Goal: Check status: Check status

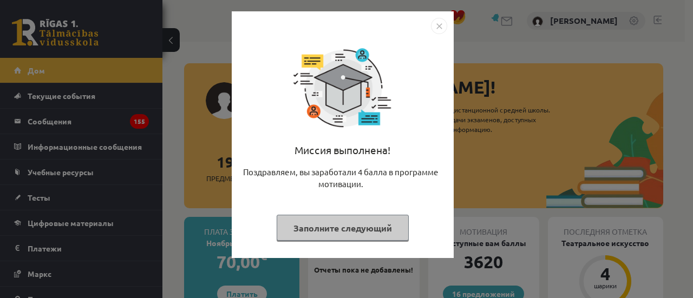
click at [371, 226] on font "Заполните следующий" at bounding box center [342, 227] width 99 height 11
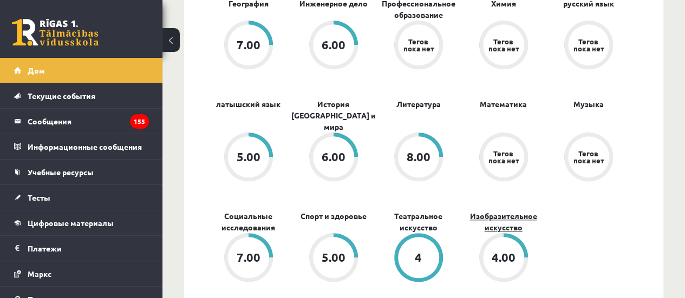
scroll to position [487, 0]
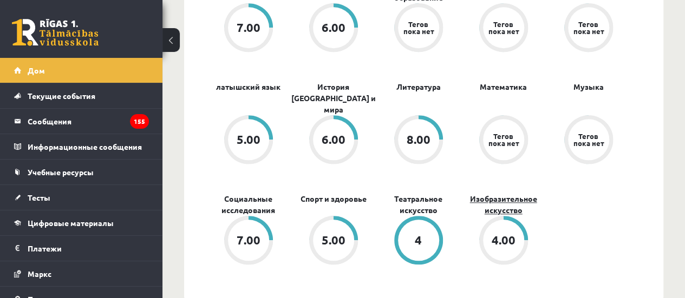
click at [490, 201] on font "Изобразительное искусство" at bounding box center [503, 204] width 67 height 21
click at [489, 194] on font "Изобразительное искусство" at bounding box center [503, 204] width 67 height 21
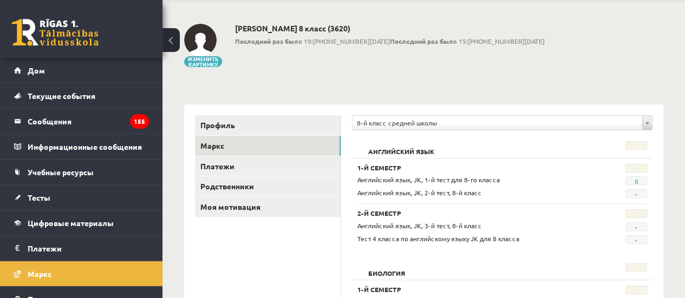
scroll to position [54, 0]
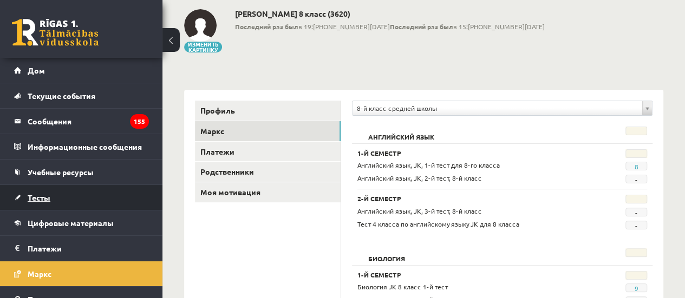
click at [76, 200] on link "Тесты" at bounding box center [81, 197] width 135 height 25
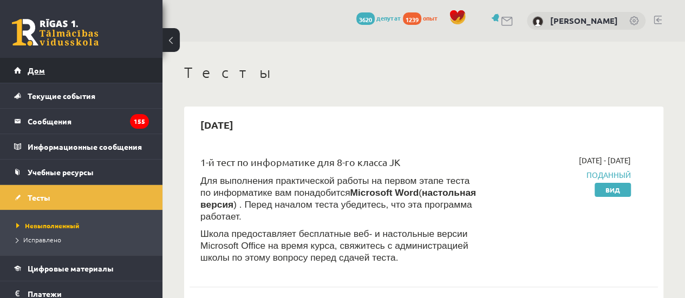
click at [66, 76] on link "Дом" at bounding box center [81, 70] width 135 height 25
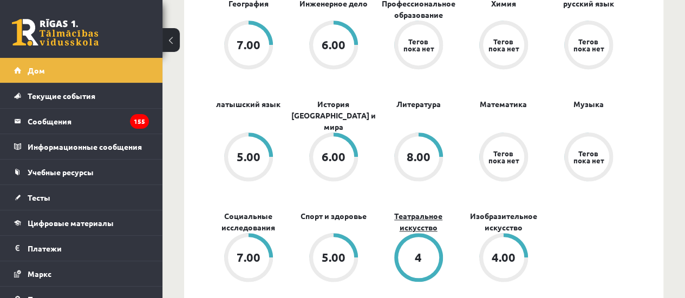
scroll to position [487, 0]
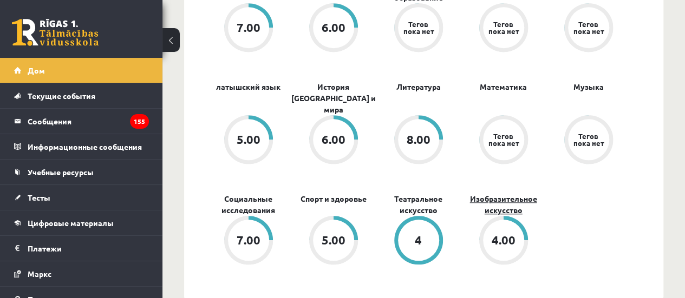
click at [484, 194] on font "Изобразительное искусство" at bounding box center [503, 204] width 67 height 21
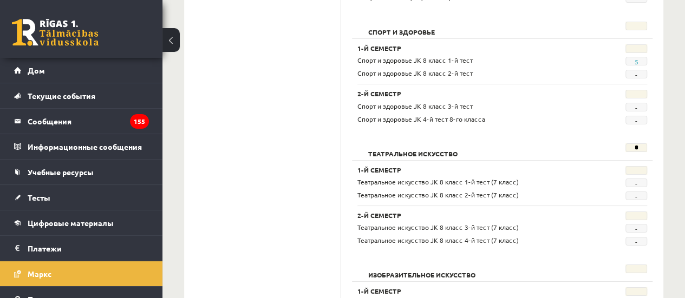
scroll to position [2093, 0]
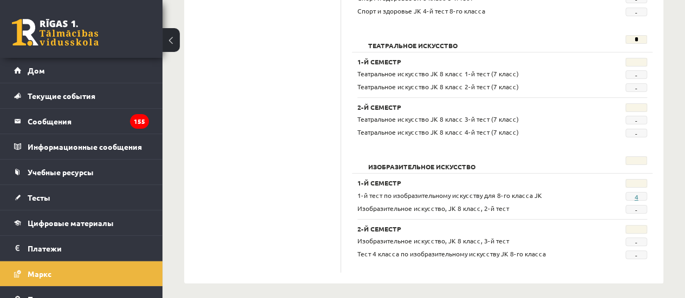
drag, startPoint x: 640, startPoint y: 186, endPoint x: 636, endPoint y: 191, distance: 6.6
click at [641, 192] on span "4" at bounding box center [636, 196] width 22 height 9
click at [635, 193] on font "4" at bounding box center [636, 197] width 4 height 9
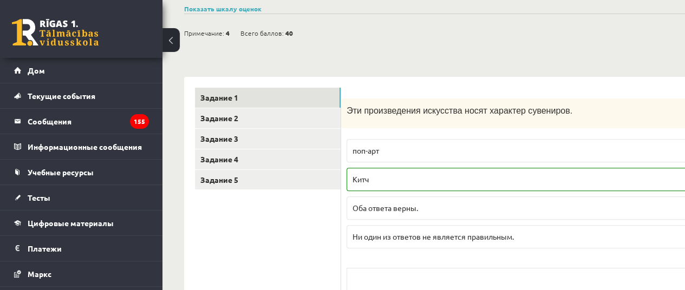
scroll to position [162, 0]
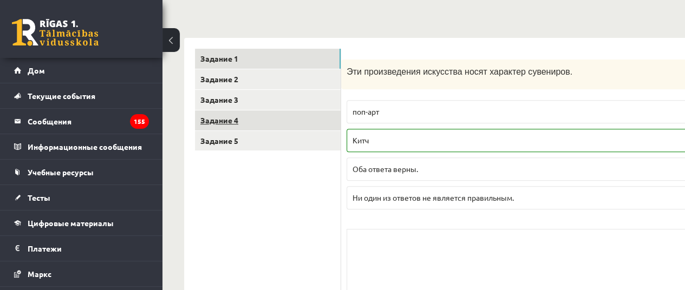
click at [234, 121] on font "Задание 4" at bounding box center [219, 120] width 38 height 10
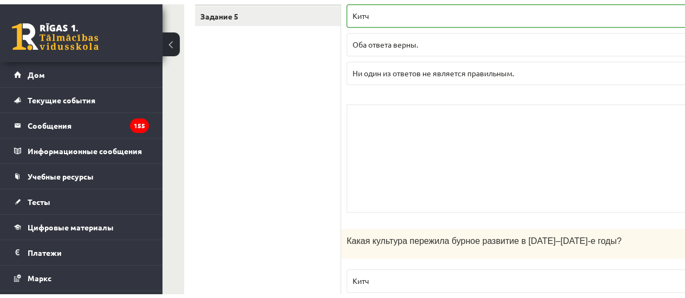
scroll to position [217, 0]
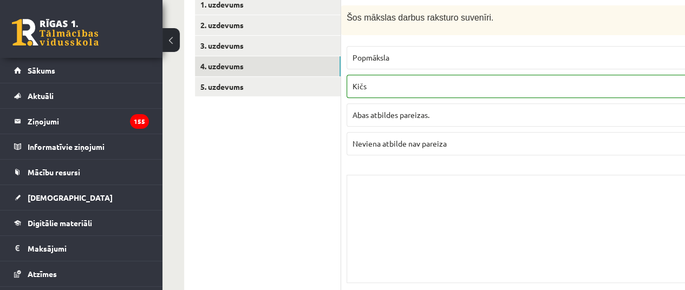
click at [273, 65] on link "4. uzdevums" at bounding box center [268, 66] width 146 height 20
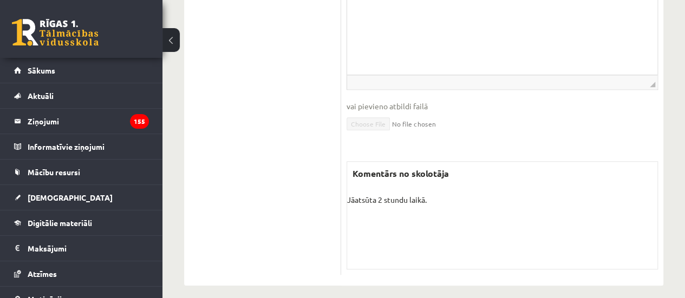
scroll to position [458, 0]
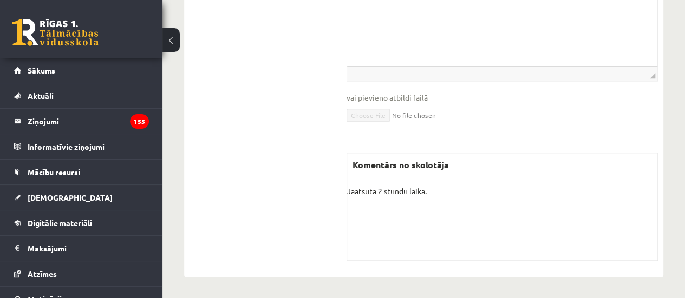
click at [399, 201] on div "Komentārs no skolotāja Jāatsūta 2 stundu laikā. Skolotāja pielikums" at bounding box center [501, 207] width 311 height 108
click at [376, 183] on div "Komentārs no skolotāja Jāatsūta 2 stundu laikā. Skolotāja pielikums" at bounding box center [501, 207] width 311 height 108
click at [385, 183] on div "Komentārs no skolotāja Jāatsūta 2 stundu laikā. Skolotāja pielikums" at bounding box center [501, 207] width 311 height 108
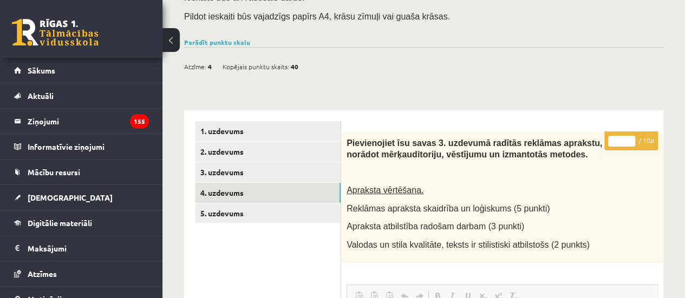
scroll to position [25, 0]
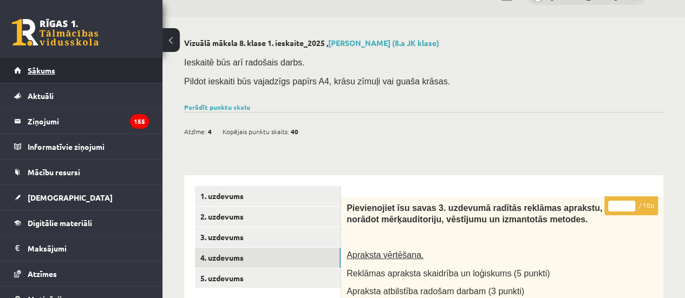
click at [28, 75] on link "Sākums" at bounding box center [81, 70] width 135 height 25
